Goal: Task Accomplishment & Management: Manage account settings

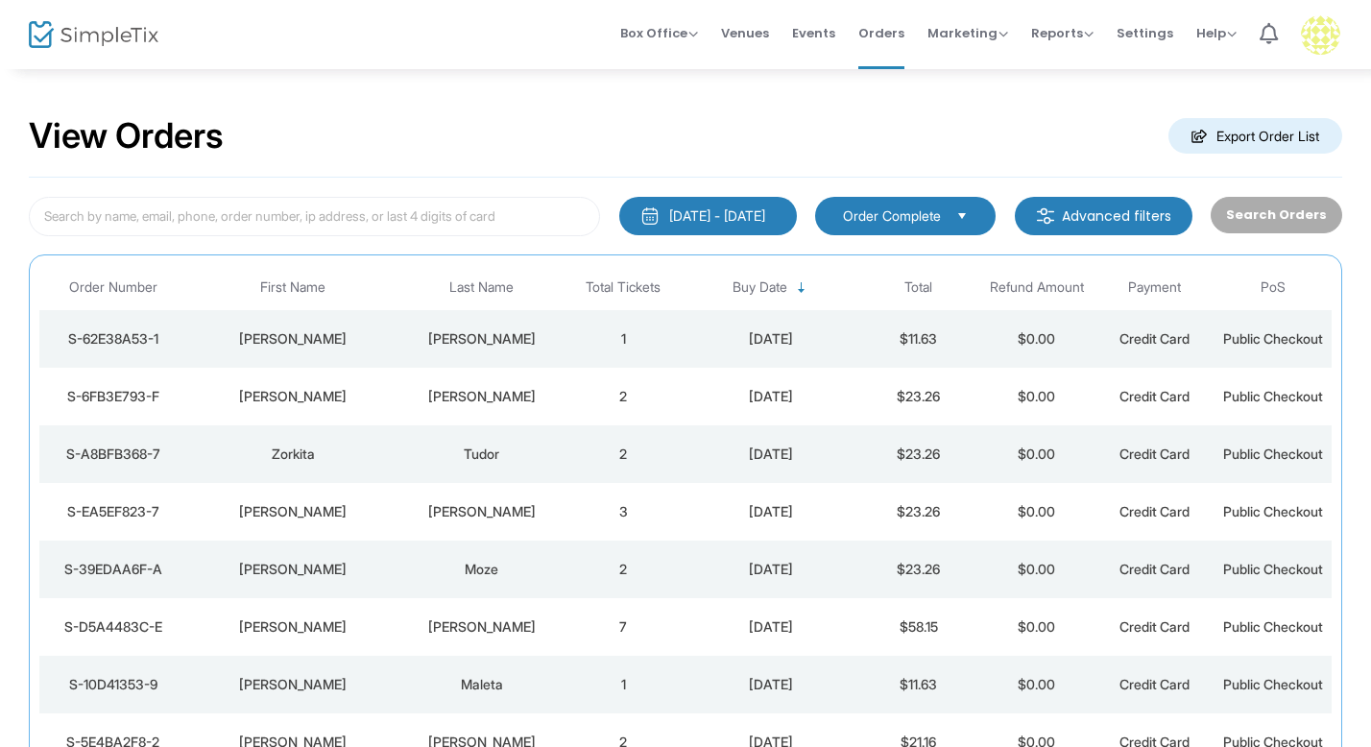
click at [386, 340] on div "[PERSON_NAME]" at bounding box center [293, 338] width 203 height 19
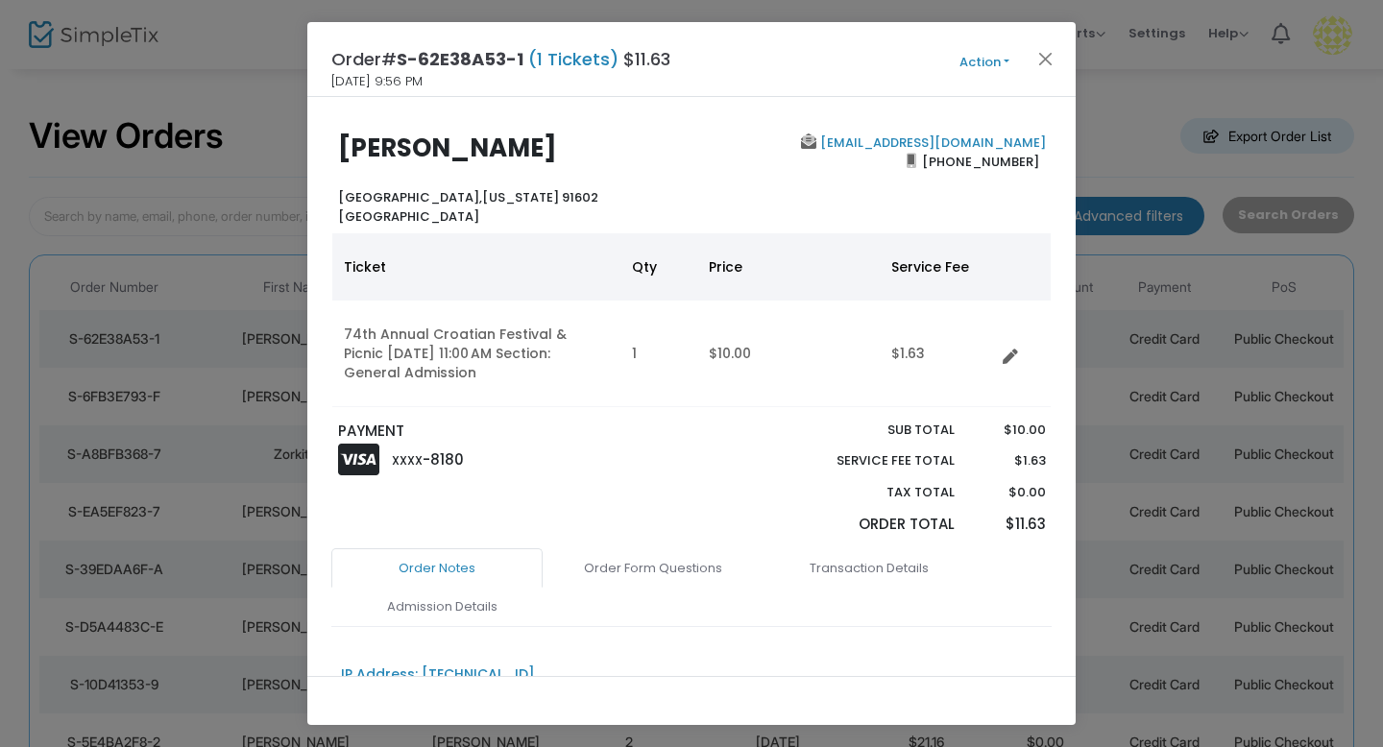
click at [260, 208] on ngb-modal-window "Order# S-62E38A53-1 (1 Tickets) $11.63 9/12/2025 9:56 PM Action Mark Admitted E…" at bounding box center [691, 373] width 1383 height 747
click at [1052, 58] on button "Close" at bounding box center [1045, 58] width 25 height 25
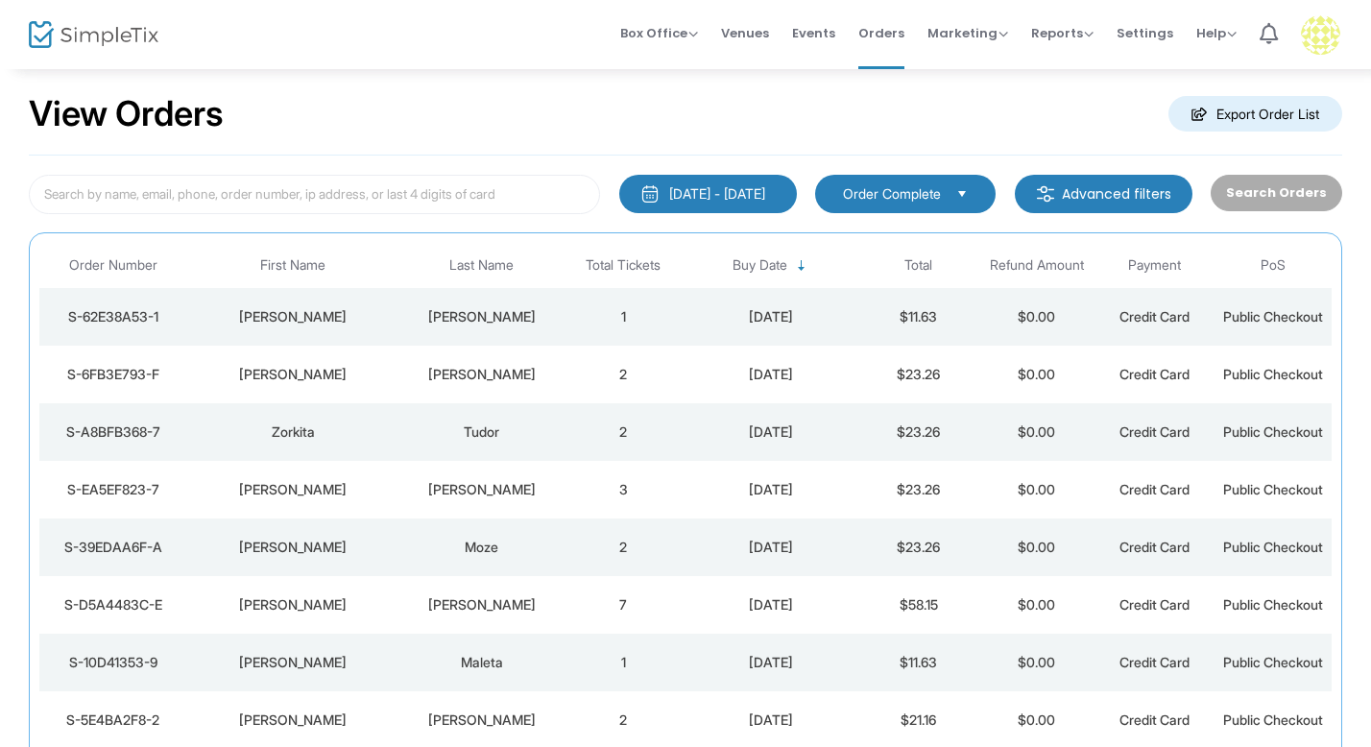
scroll to position [24, 0]
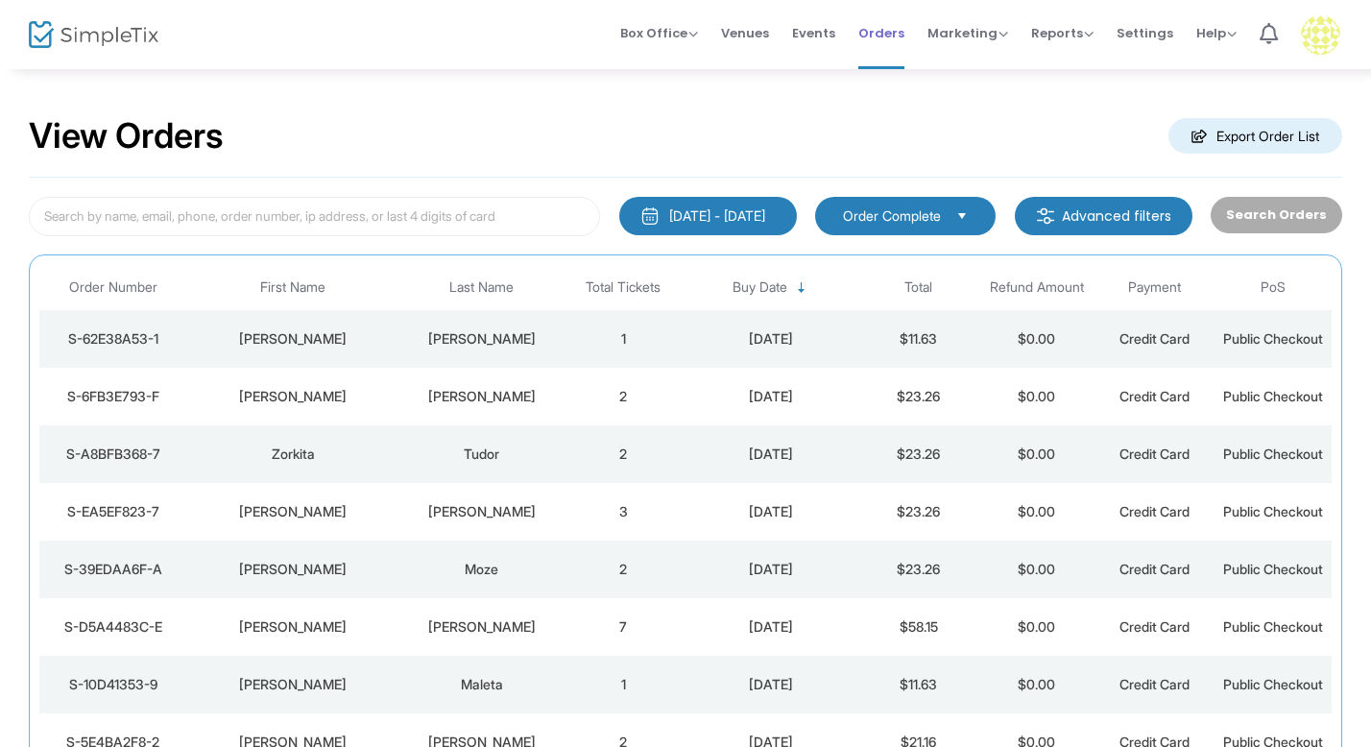
click at [895, 33] on span "Orders" at bounding box center [881, 33] width 46 height 49
click at [598, 96] on div "View Orders Export Order List" at bounding box center [685, 137] width 1313 height 82
click at [809, 32] on span "Events" at bounding box center [813, 33] width 43 height 49
